Goal: Transaction & Acquisition: Purchase product/service

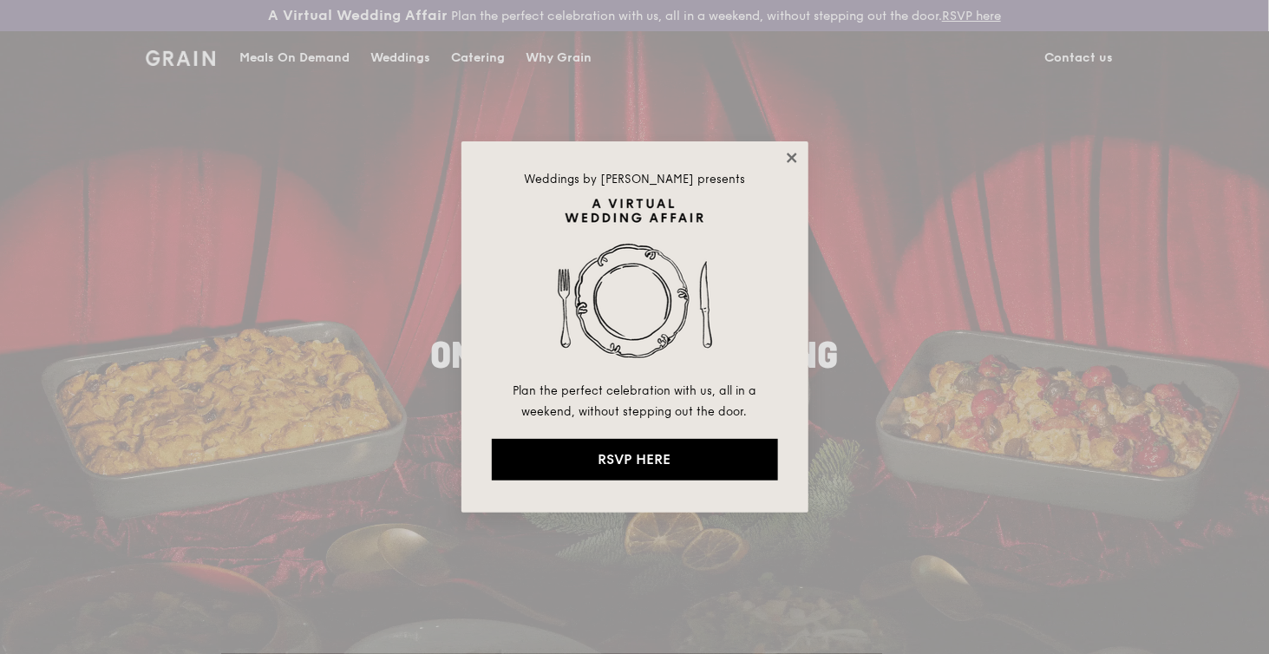
click at [794, 159] on icon at bounding box center [792, 158] width 16 height 16
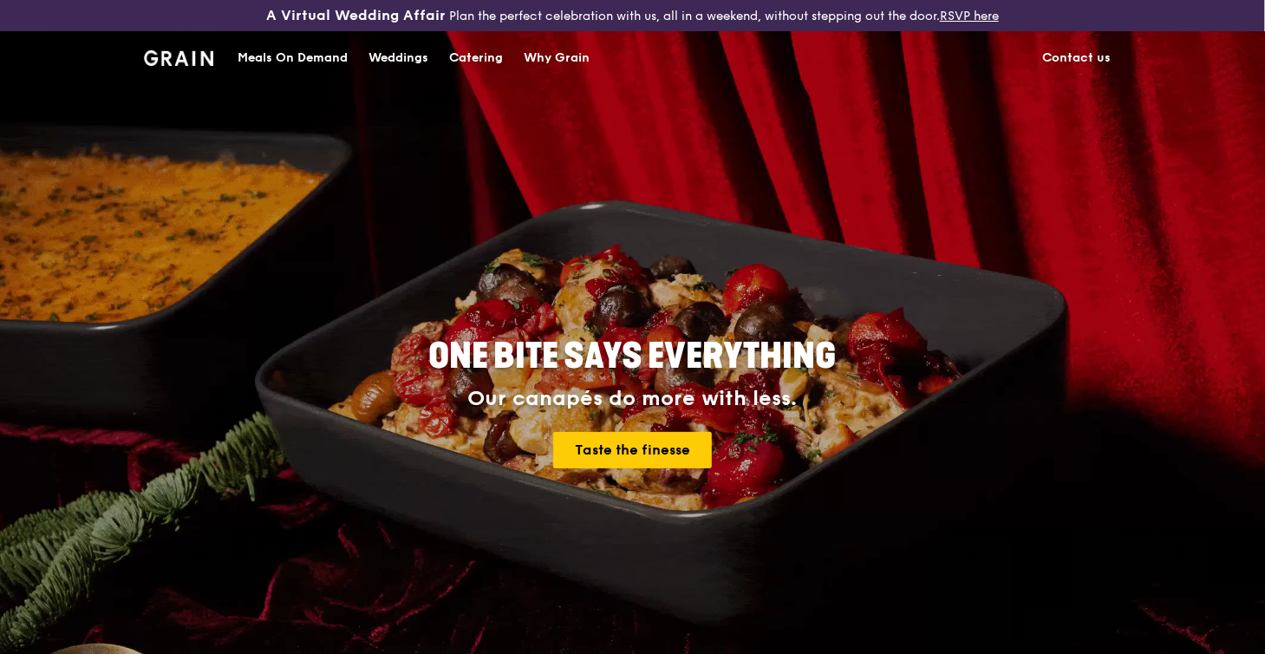
click at [489, 56] on div "Catering" at bounding box center [476, 58] width 54 height 52
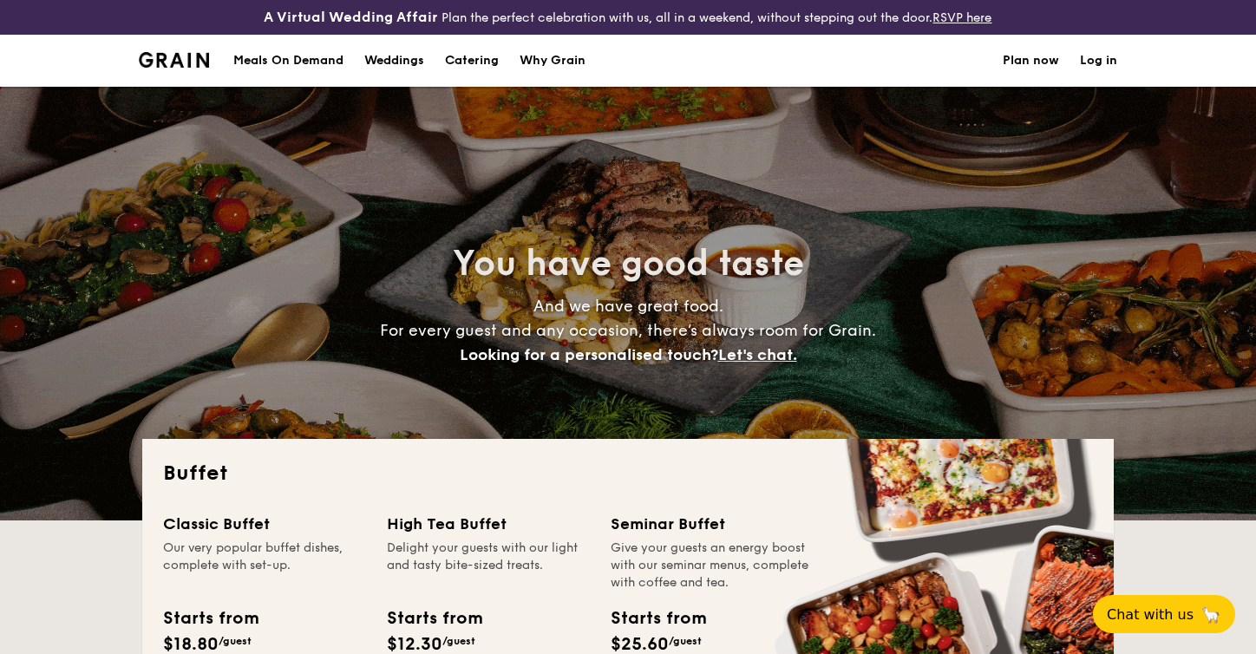
select select
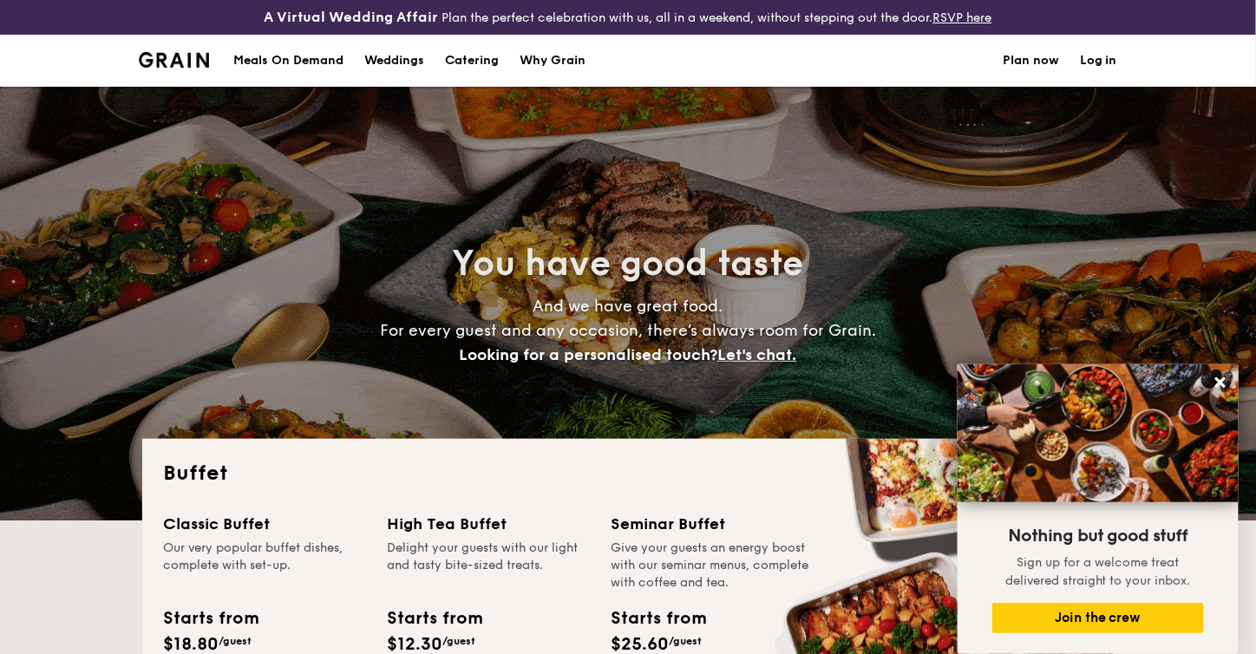
click at [305, 58] on div "Meals On Demand" at bounding box center [288, 61] width 110 height 52
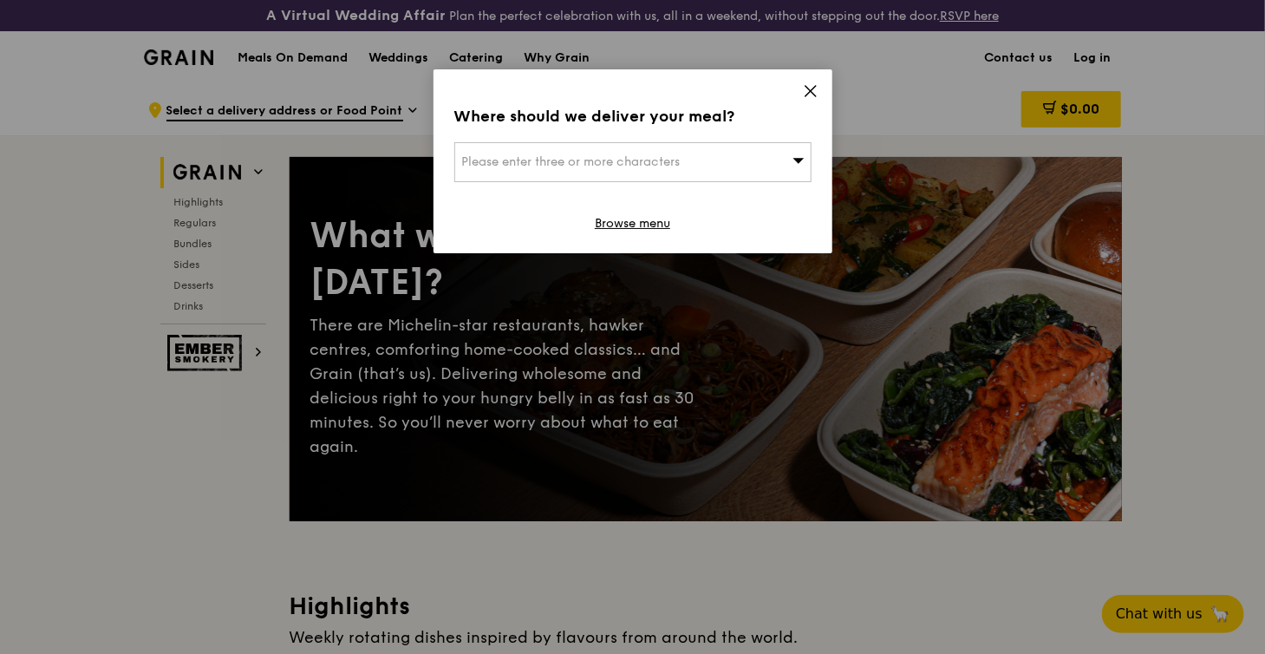
click at [814, 89] on icon at bounding box center [811, 91] width 16 height 16
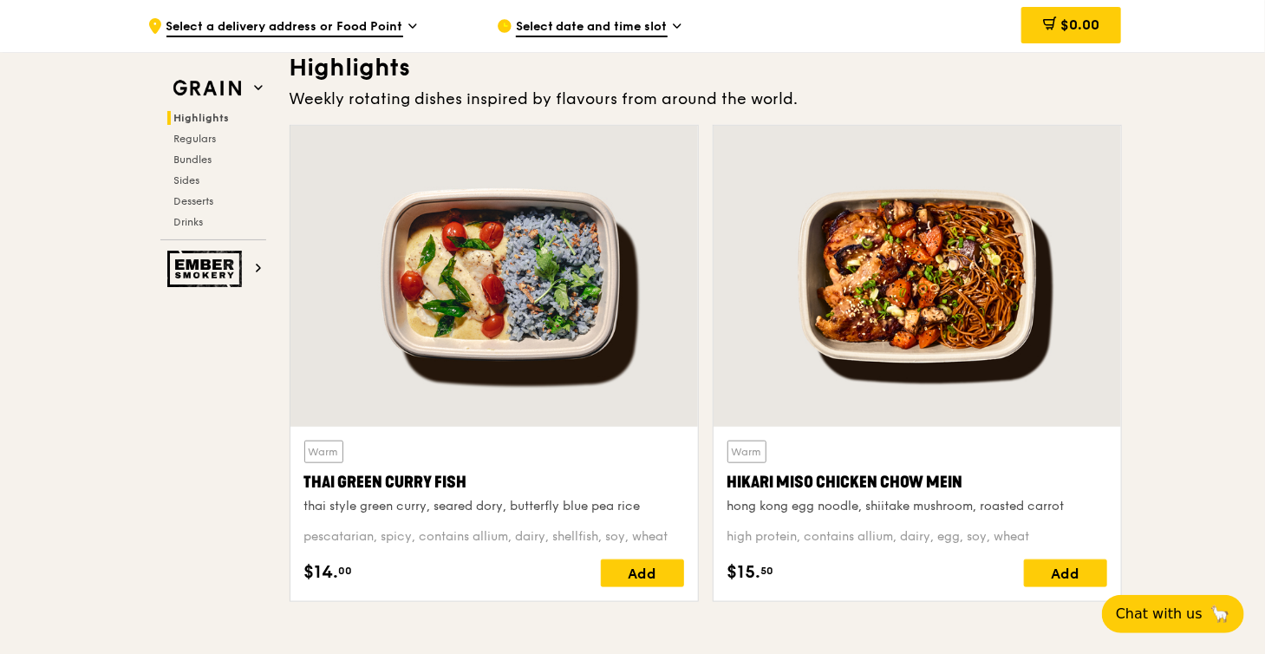
scroll to position [607, 0]
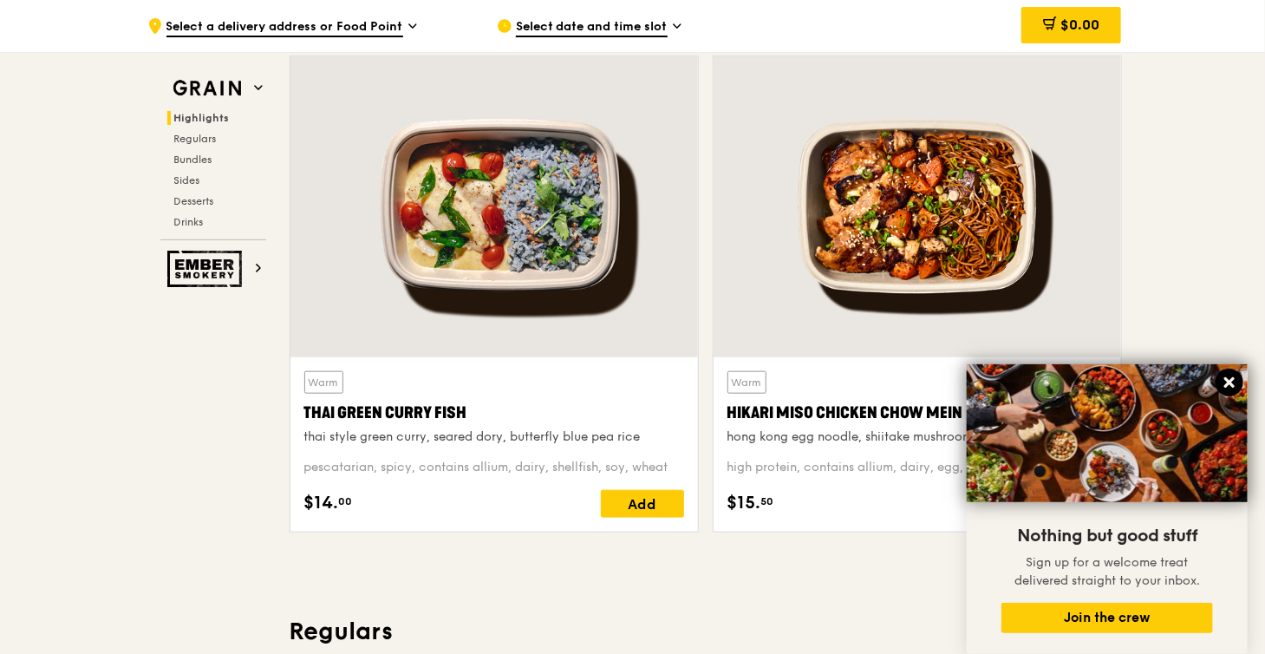
click at [1226, 388] on icon at bounding box center [1230, 382] width 10 height 10
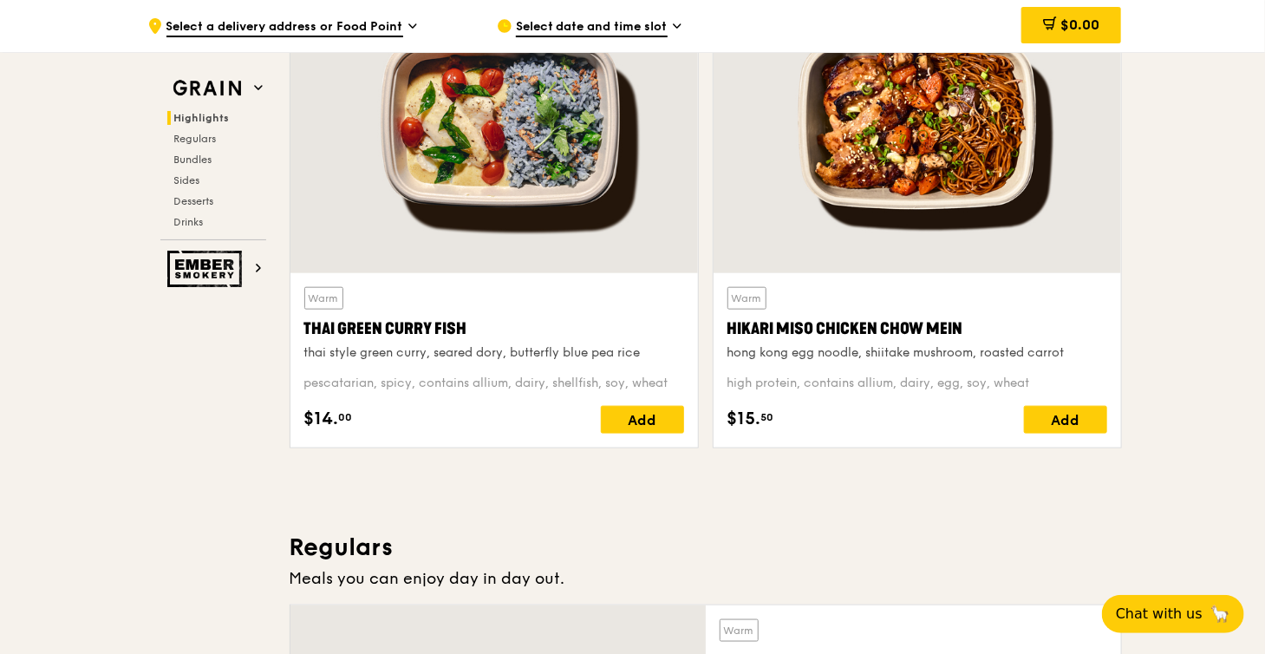
scroll to position [694, 0]
